Goal: Information Seeking & Learning: Compare options

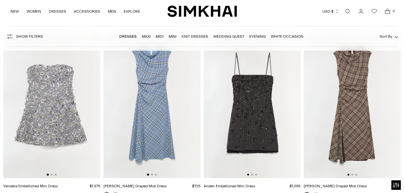
scroll to position [59, 0]
click at [345, 8] on link "Open search modal" at bounding box center [347, 11] width 13 height 13
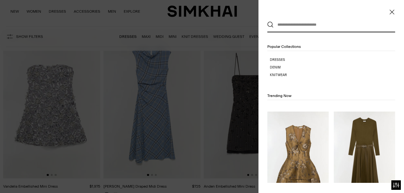
scroll to position [0, 0]
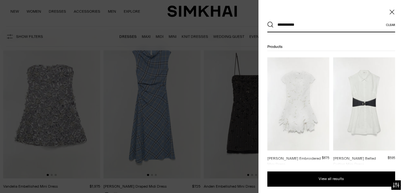
type input "**********"
click at [267, 22] on button "Search" at bounding box center [270, 25] width 6 height 6
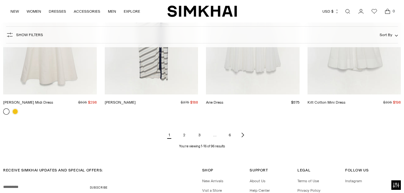
scroll to position [697, 0]
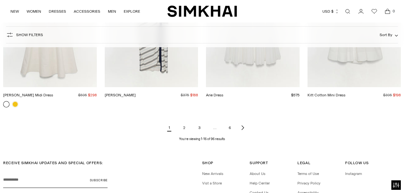
click at [183, 128] on link "2" at bounding box center [184, 127] width 13 height 13
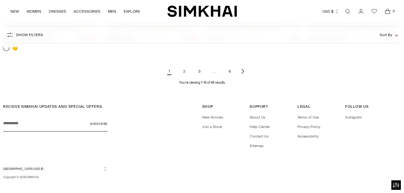
scroll to position [760, 0]
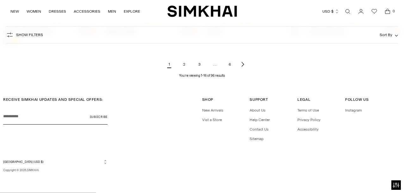
click at [183, 63] on link "2" at bounding box center [184, 64] width 13 height 13
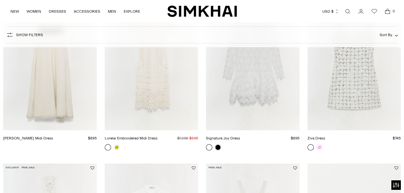
scroll to position [134, 0]
click at [325, 135] on link "Ziva Dress" at bounding box center [317, 137] width 18 height 4
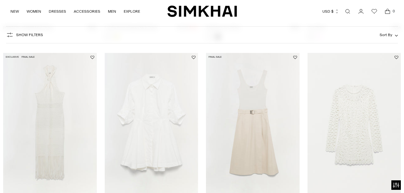
scroll to position [246, 0]
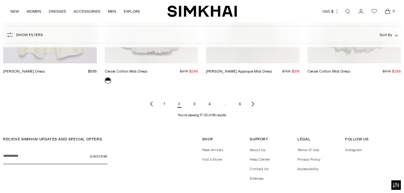
scroll to position [760, 0]
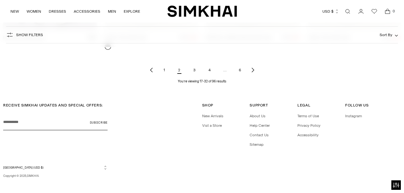
click at [191, 65] on link "3" at bounding box center [194, 70] width 13 height 13
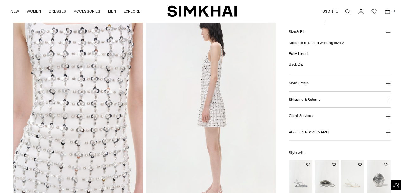
scroll to position [239, 0]
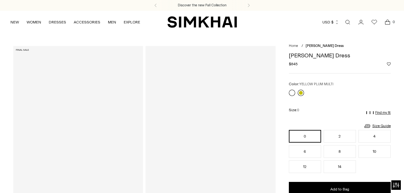
click at [299, 91] on link at bounding box center [301, 93] width 6 height 6
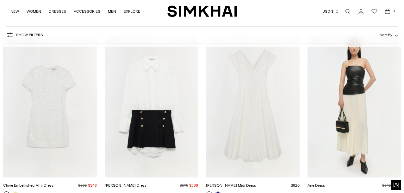
scroll to position [77, 0]
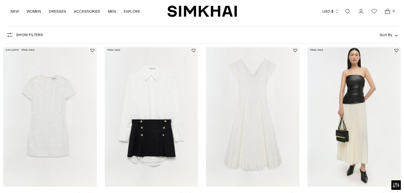
click at [53, 192] on link "Clove Embellished Mini Dress" at bounding box center [28, 194] width 50 height 4
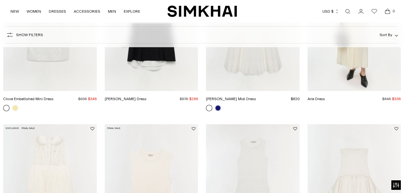
scroll to position [251, 0]
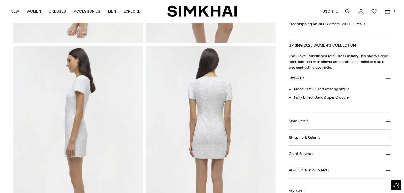
scroll to position [219, 0]
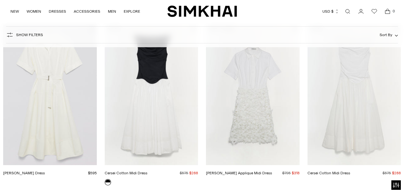
scroll to position [668, 0]
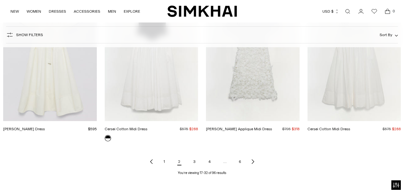
click at [192, 155] on link "3" at bounding box center [194, 161] width 13 height 13
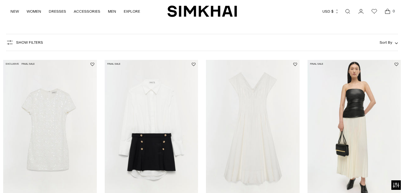
scroll to position [132, 0]
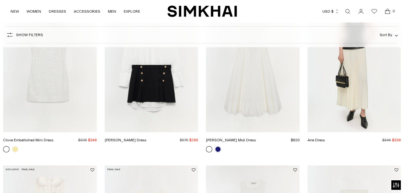
click at [47, 138] on link "Clove Embellished Mini Dress" at bounding box center [28, 140] width 50 height 4
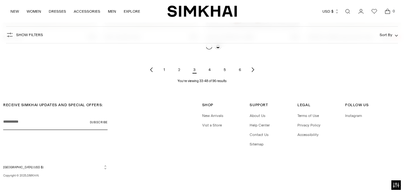
scroll to position [760, 0]
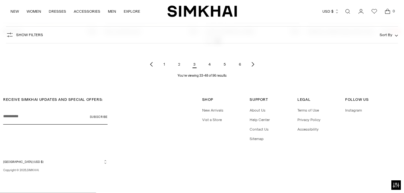
click at [208, 66] on link "4" at bounding box center [209, 64] width 13 height 13
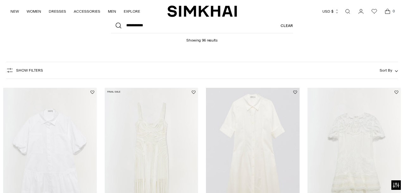
scroll to position [90, 0]
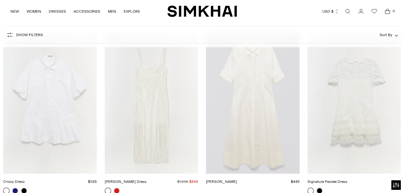
click at [146, 179] on link "[PERSON_NAME] Dress" at bounding box center [126, 181] width 42 height 4
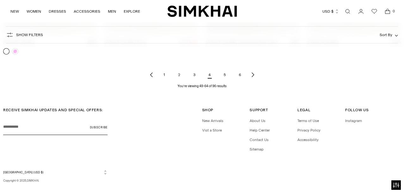
scroll to position [748, 0]
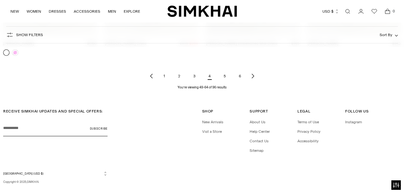
click at [227, 77] on link "5" at bounding box center [225, 76] width 13 height 13
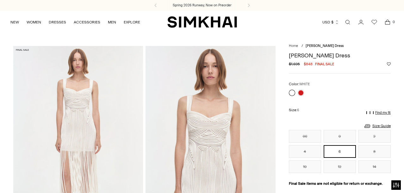
click at [315, 56] on h1 "[PERSON_NAME] Dress" at bounding box center [340, 56] width 102 height 6
click at [315, 56] on h1 "Darby Dress" at bounding box center [340, 56] width 102 height 6
copy h1 "Darby Dress"
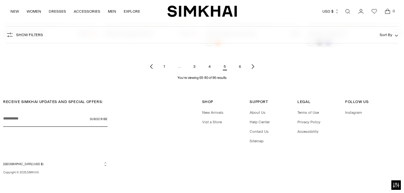
scroll to position [760, 0]
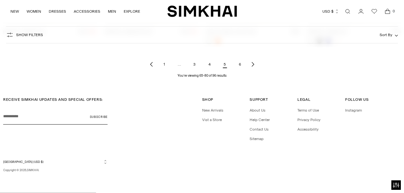
click at [241, 63] on link "6" at bounding box center [240, 64] width 13 height 13
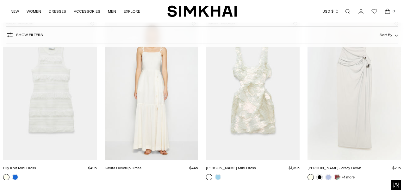
scroll to position [445, 0]
click at [218, 169] on link "[PERSON_NAME] Mini Dress" at bounding box center [231, 167] width 50 height 4
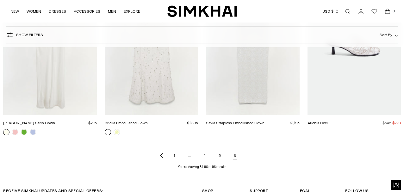
scroll to position [664, 0]
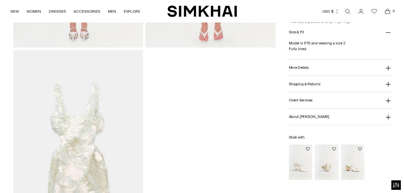
scroll to position [588, 0]
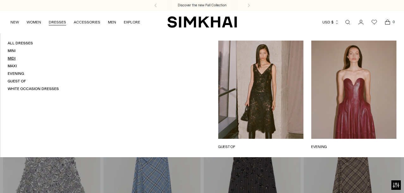
click at [14, 59] on link "Midi" at bounding box center [12, 58] width 8 height 4
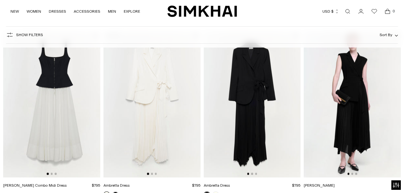
scroll to position [950, 0]
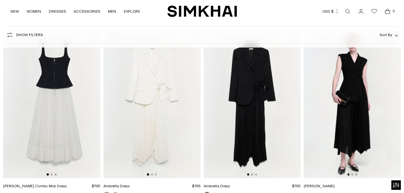
click at [56, 108] on img at bounding box center [51, 105] width 97 height 146
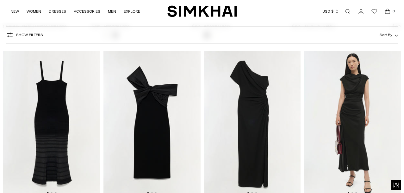
scroll to position [1185, 0]
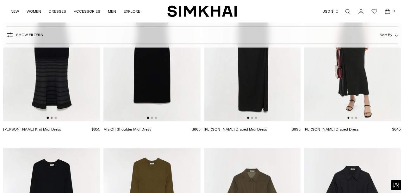
click at [51, 118] on button "Go to slide 2" at bounding box center [52, 117] width 2 height 2
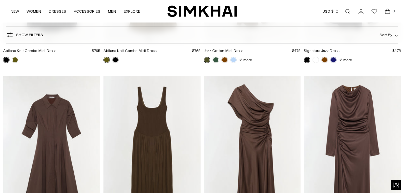
scroll to position [1515, 0]
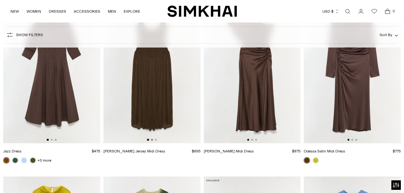
click at [152, 140] on button "Go to slide 2" at bounding box center [152, 140] width 2 height 2
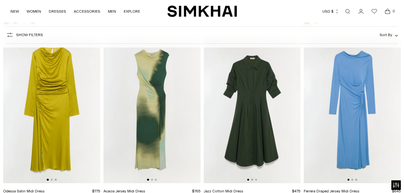
scroll to position [1667, 0]
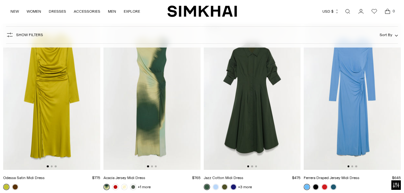
click at [152, 167] on product-media-slider at bounding box center [151, 97] width 97 height 146
click at [151, 166] on button "Go to slide 2" at bounding box center [152, 166] width 2 height 2
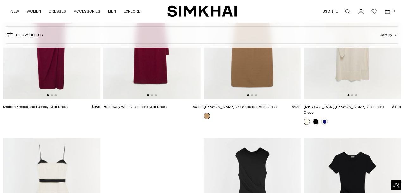
scroll to position [2197, 0]
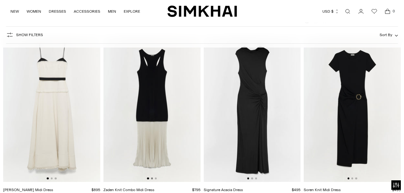
click at [152, 177] on button "Go to slide 2" at bounding box center [152, 178] width 2 height 2
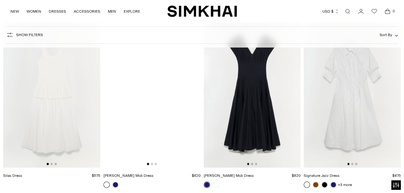
scroll to position [2753, 0]
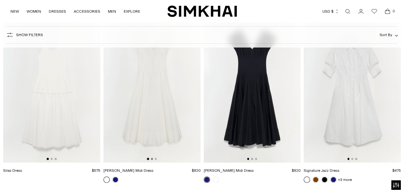
click at [151, 158] on button "Go to slide 2" at bounding box center [152, 159] width 2 height 2
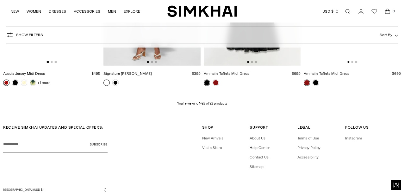
scroll to position [4100, 0]
